Goal: Navigation & Orientation: Find specific page/section

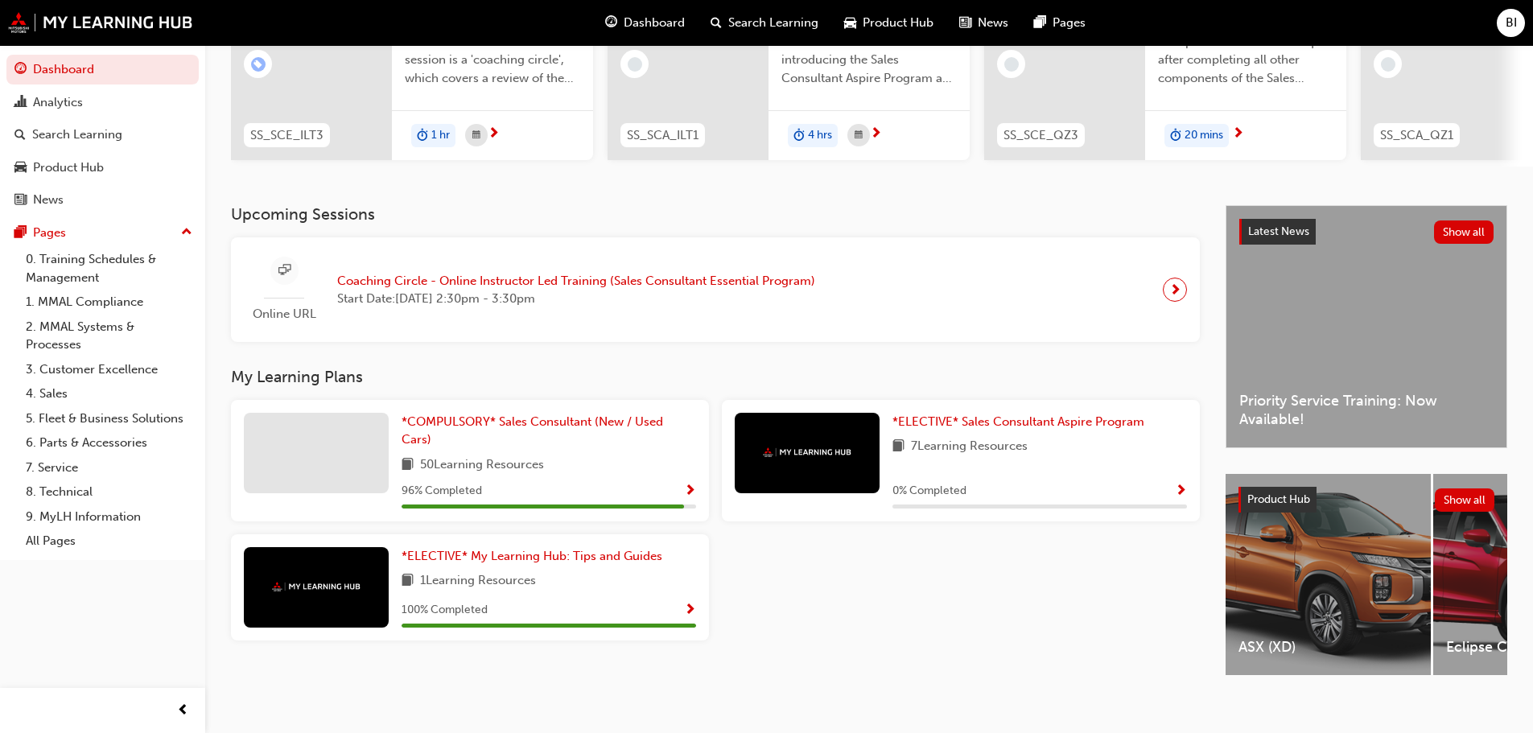
scroll to position [229, 0]
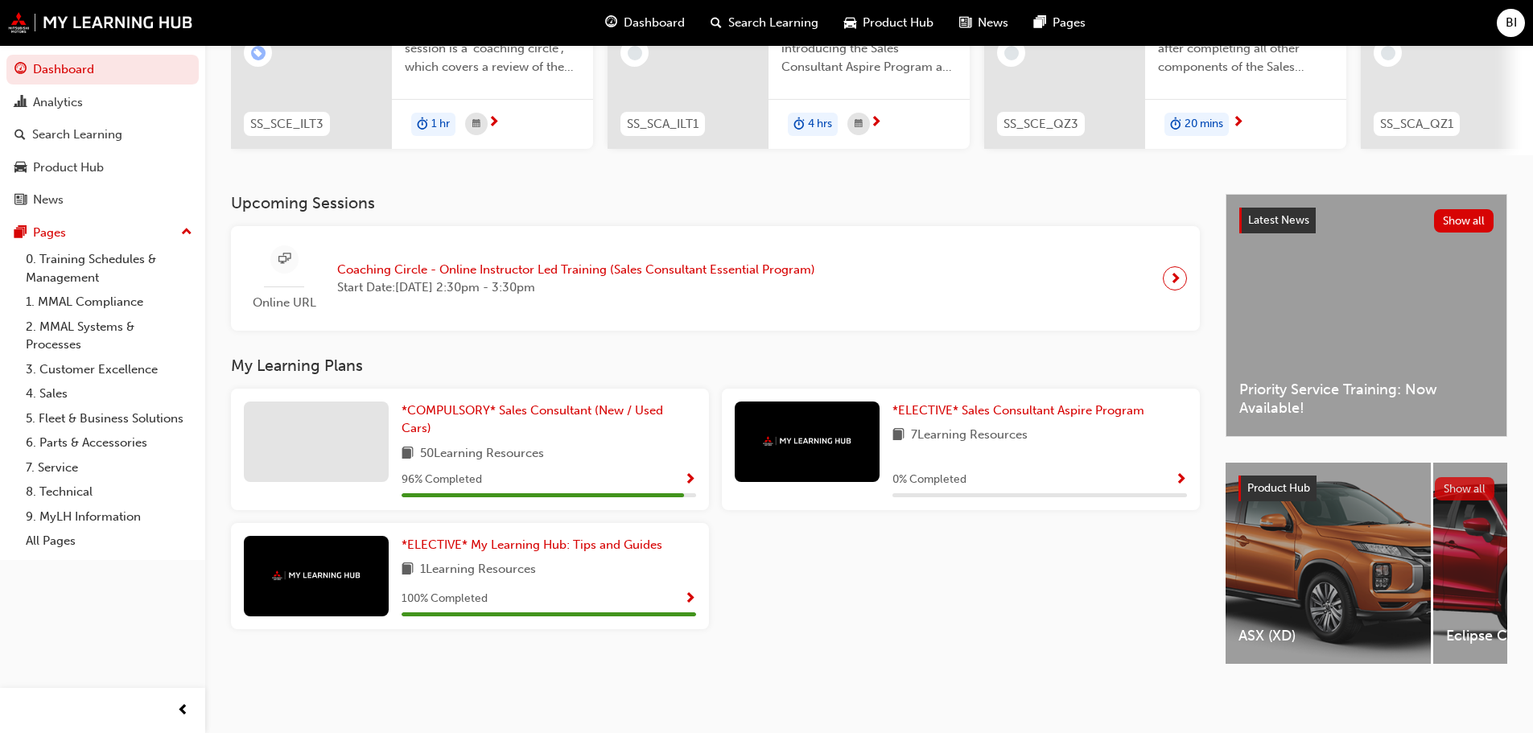
click at [1462, 485] on button "Show all" at bounding box center [1465, 488] width 60 height 23
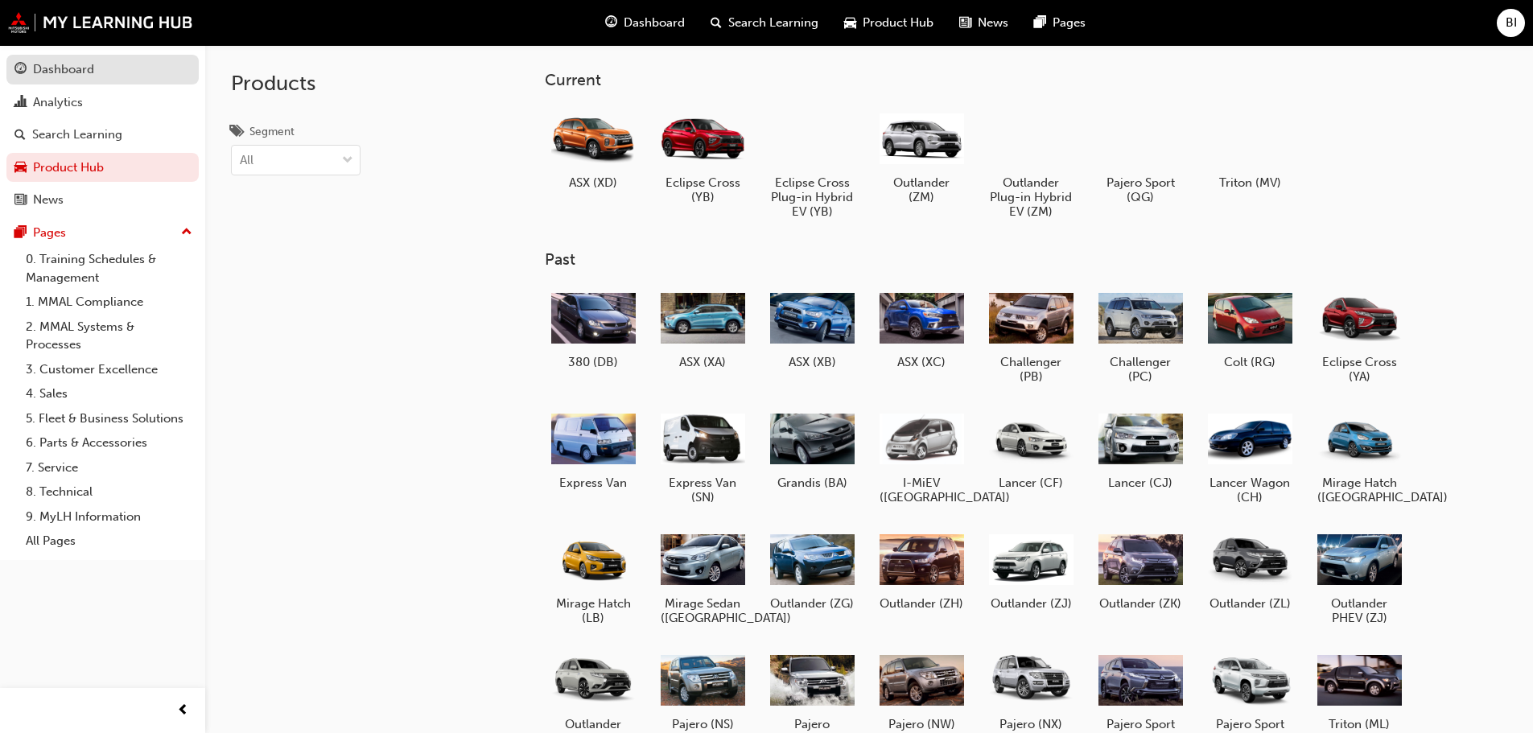
click at [94, 74] on div "Dashboard" at bounding box center [102, 70] width 176 height 20
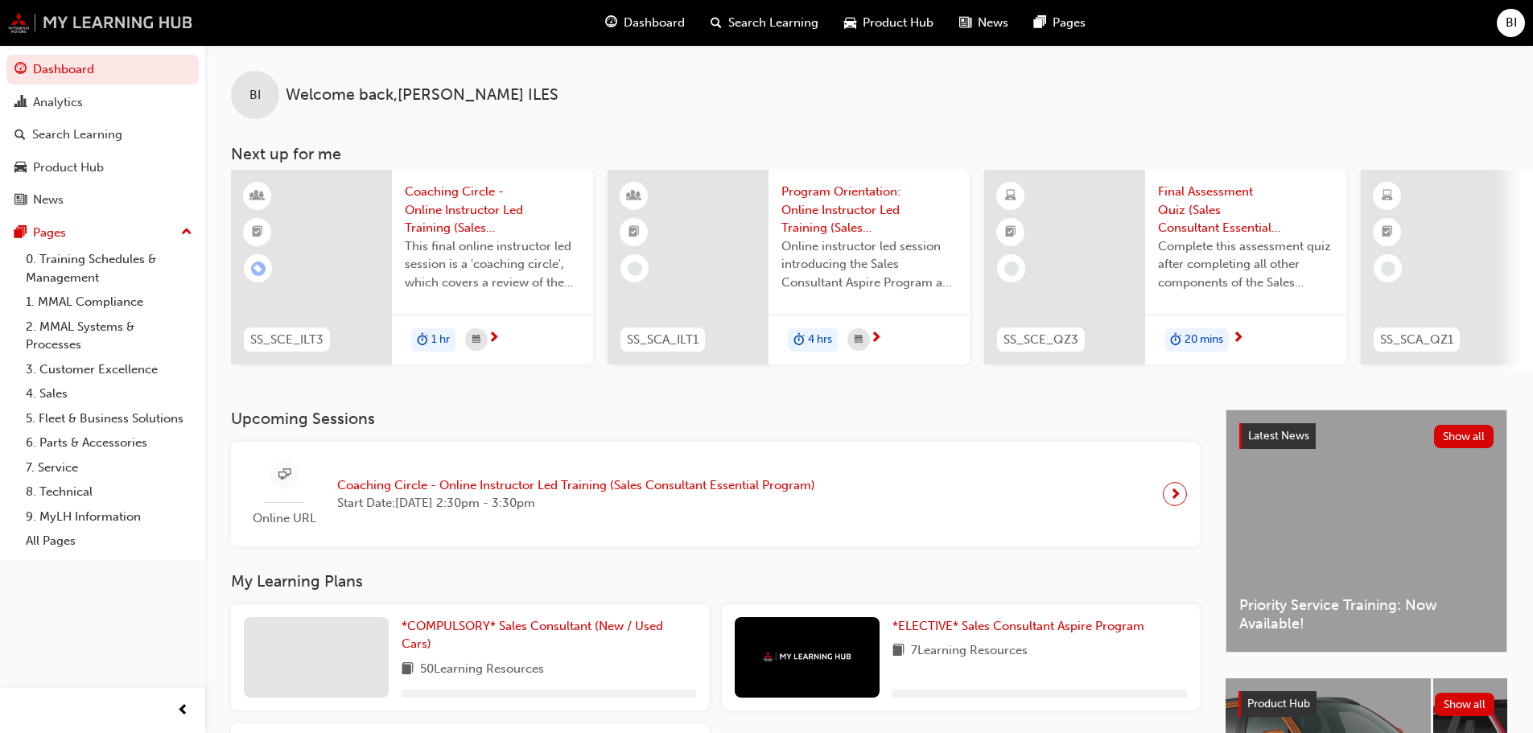
click at [123, 26] on img at bounding box center [100, 22] width 185 height 21
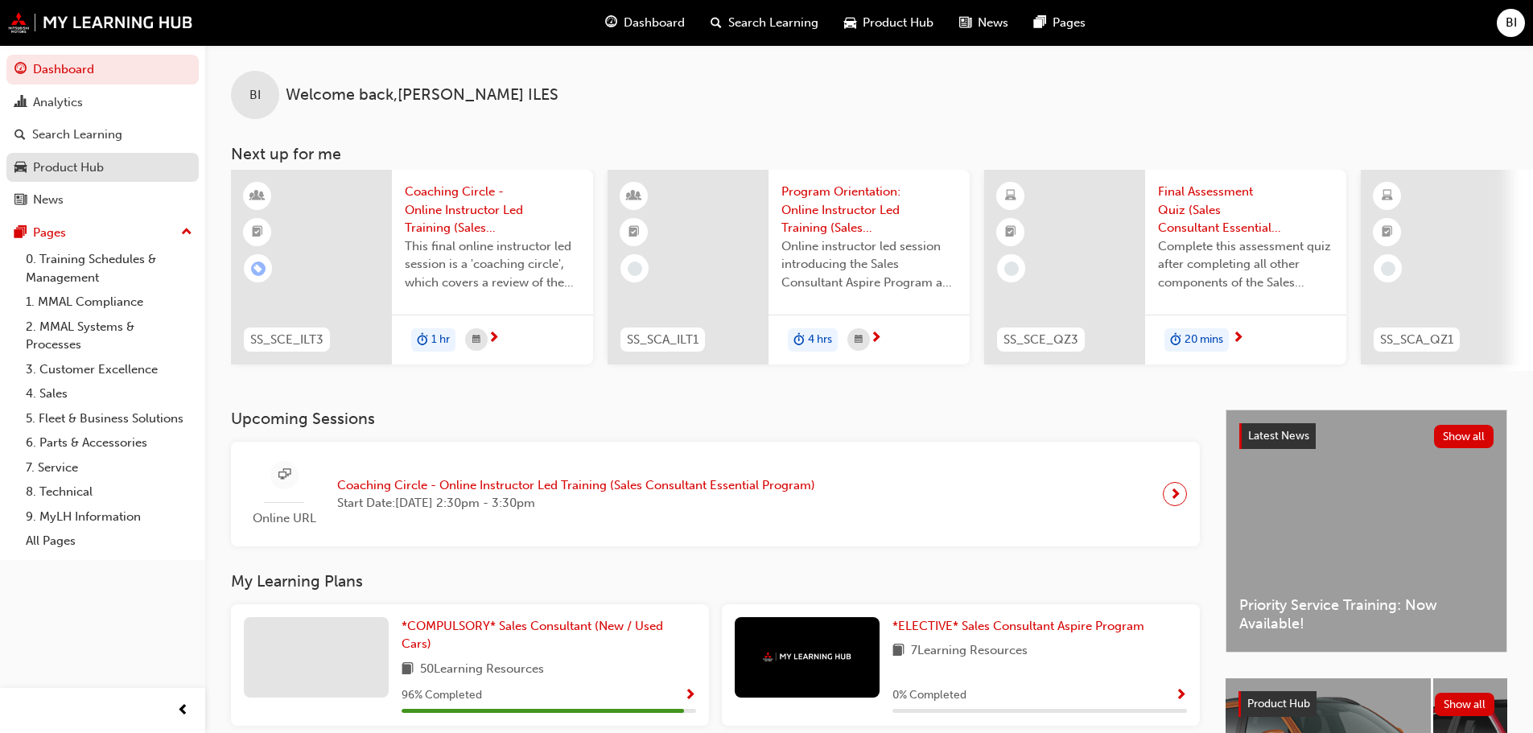
click at [89, 163] on div "Product Hub" at bounding box center [68, 168] width 71 height 19
